Goal: Check status: Check status

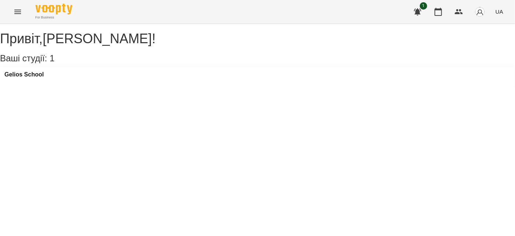
click at [17, 16] on button "Menu" at bounding box center [18, 12] width 18 height 18
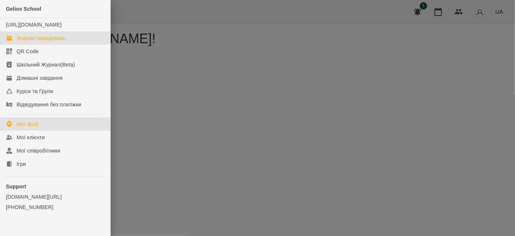
click at [39, 42] on div "Журнал відвідувань" at bounding box center [41, 37] width 49 height 7
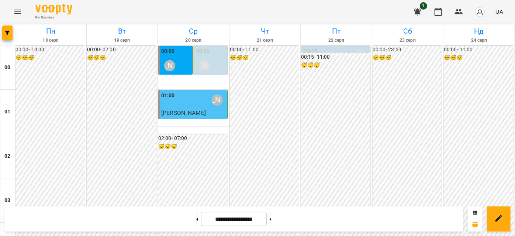
scroll to position [604, 0]
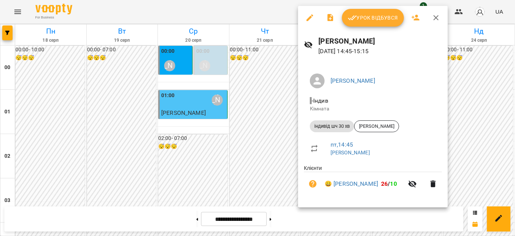
click at [372, 13] on button "Урок відбувся" at bounding box center [373, 18] width 62 height 18
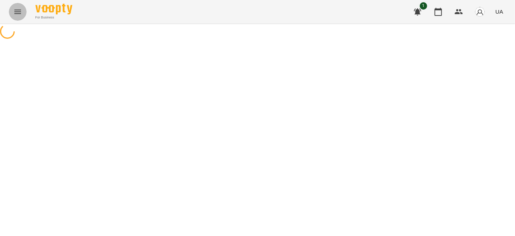
click at [17, 14] on icon "Menu" at bounding box center [17, 12] width 7 height 4
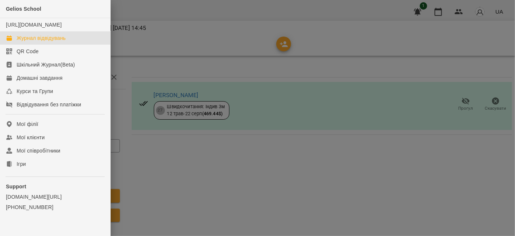
click at [44, 42] on div "Журнал відвідувань" at bounding box center [41, 37] width 49 height 7
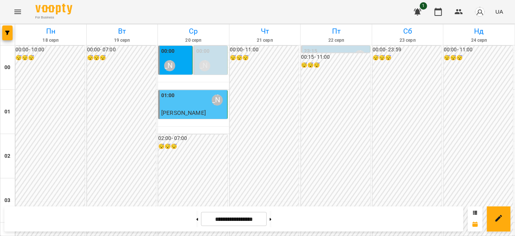
scroll to position [738, 0]
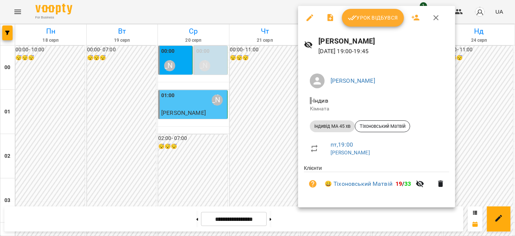
click at [433, 20] on icon "button" at bounding box center [436, 17] width 9 height 9
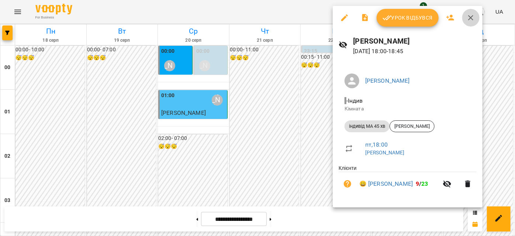
click at [470, 14] on icon "button" at bounding box center [471, 17] width 9 height 9
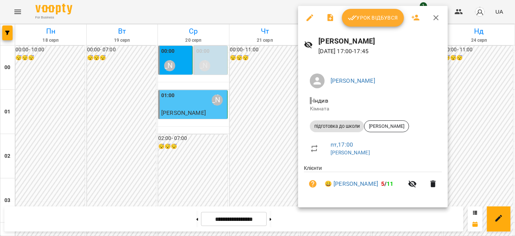
click at [437, 19] on icon "button" at bounding box center [436, 17] width 5 height 5
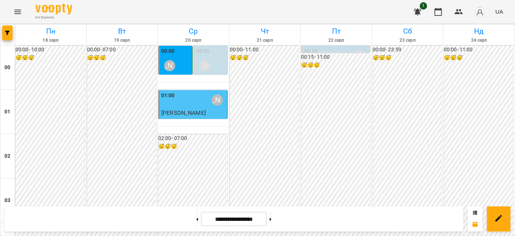
scroll to position [638, 0]
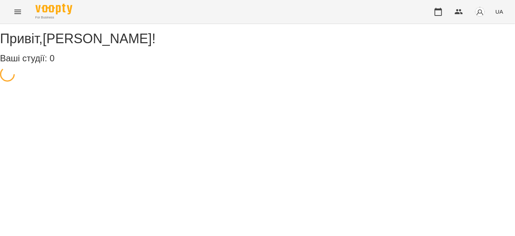
click at [15, 7] on button "Menu" at bounding box center [18, 12] width 18 height 18
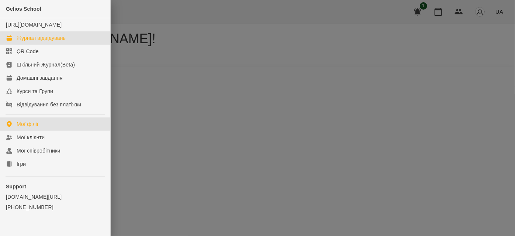
click at [32, 42] on div "Журнал відвідувань" at bounding box center [41, 37] width 49 height 7
